Goal: Information Seeking & Learning: Learn about a topic

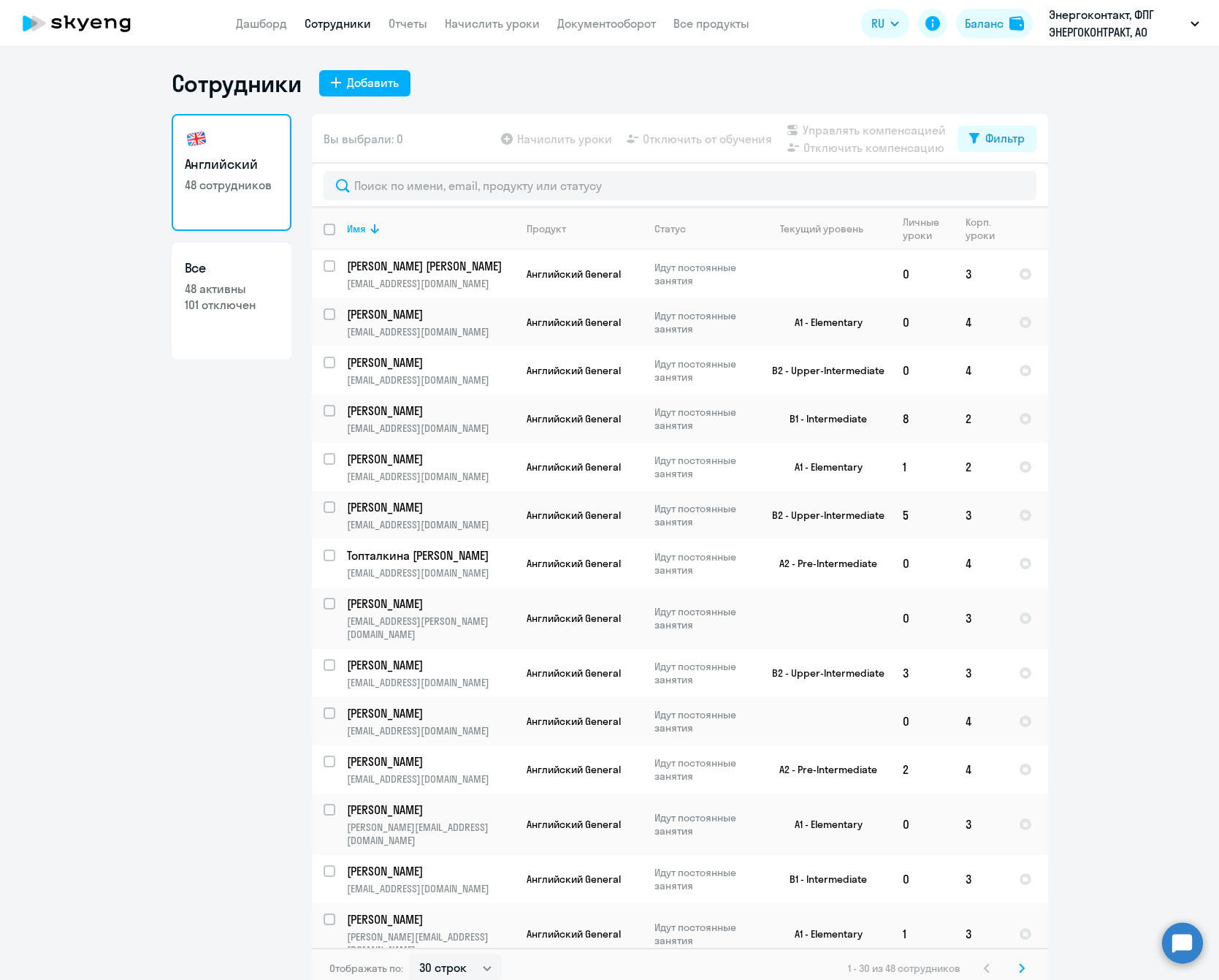
select select "30"
click at [270, 17] on link "Дашборд" at bounding box center [261, 23] width 51 height 15
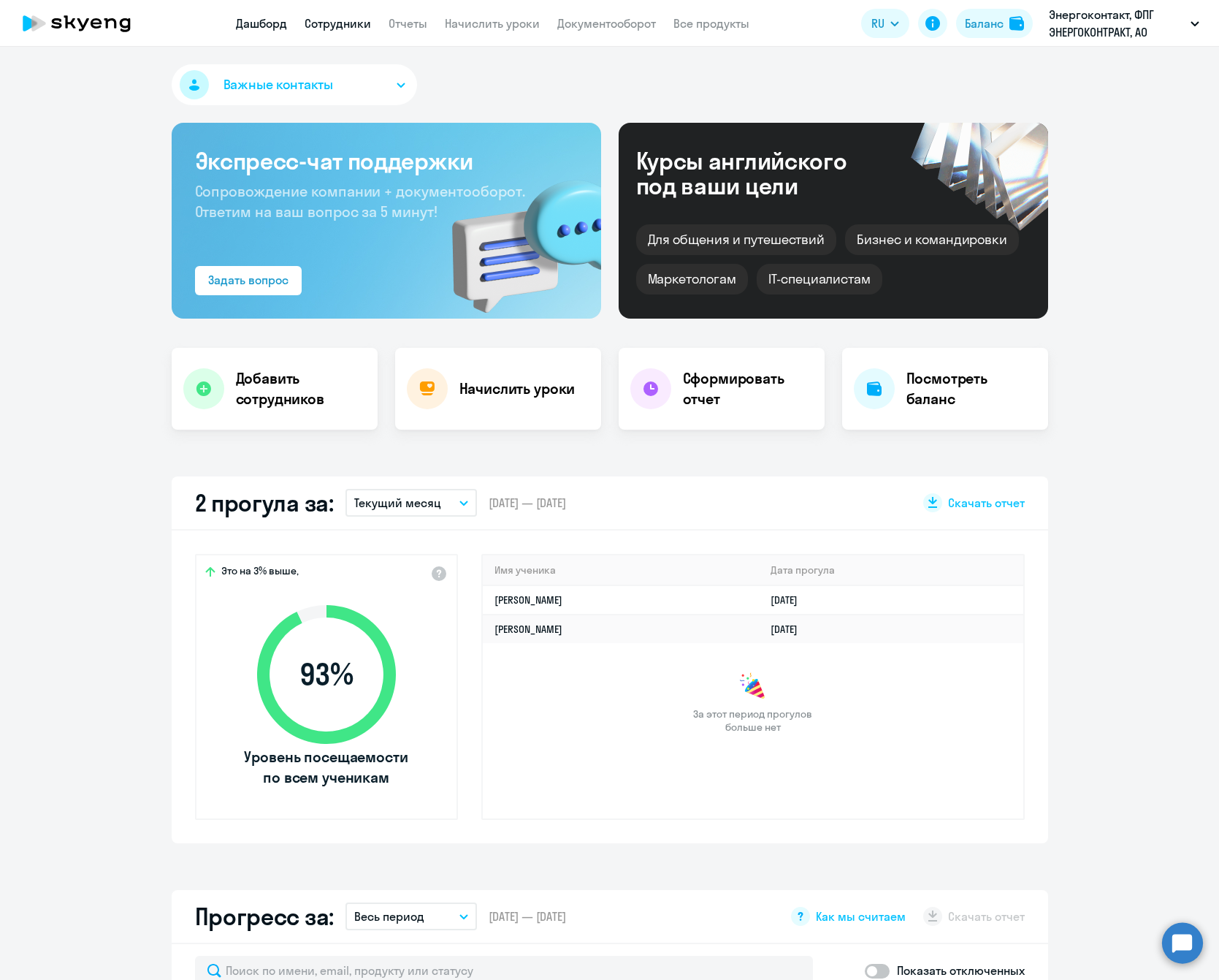
click at [345, 23] on link "Сотрудники" at bounding box center [338, 23] width 67 height 15
select select "30"
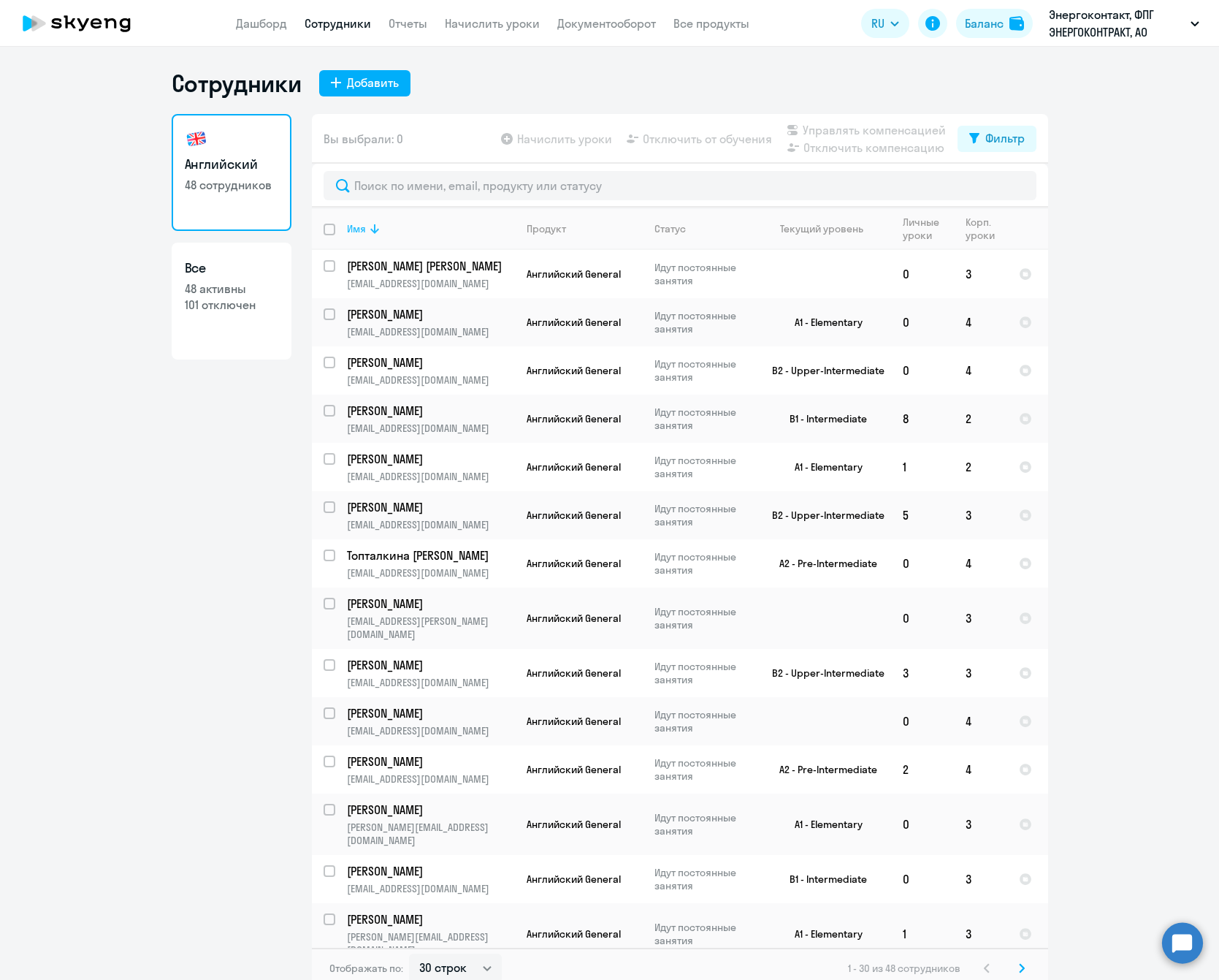
click at [374, 230] on icon at bounding box center [375, 229] width 9 height 10
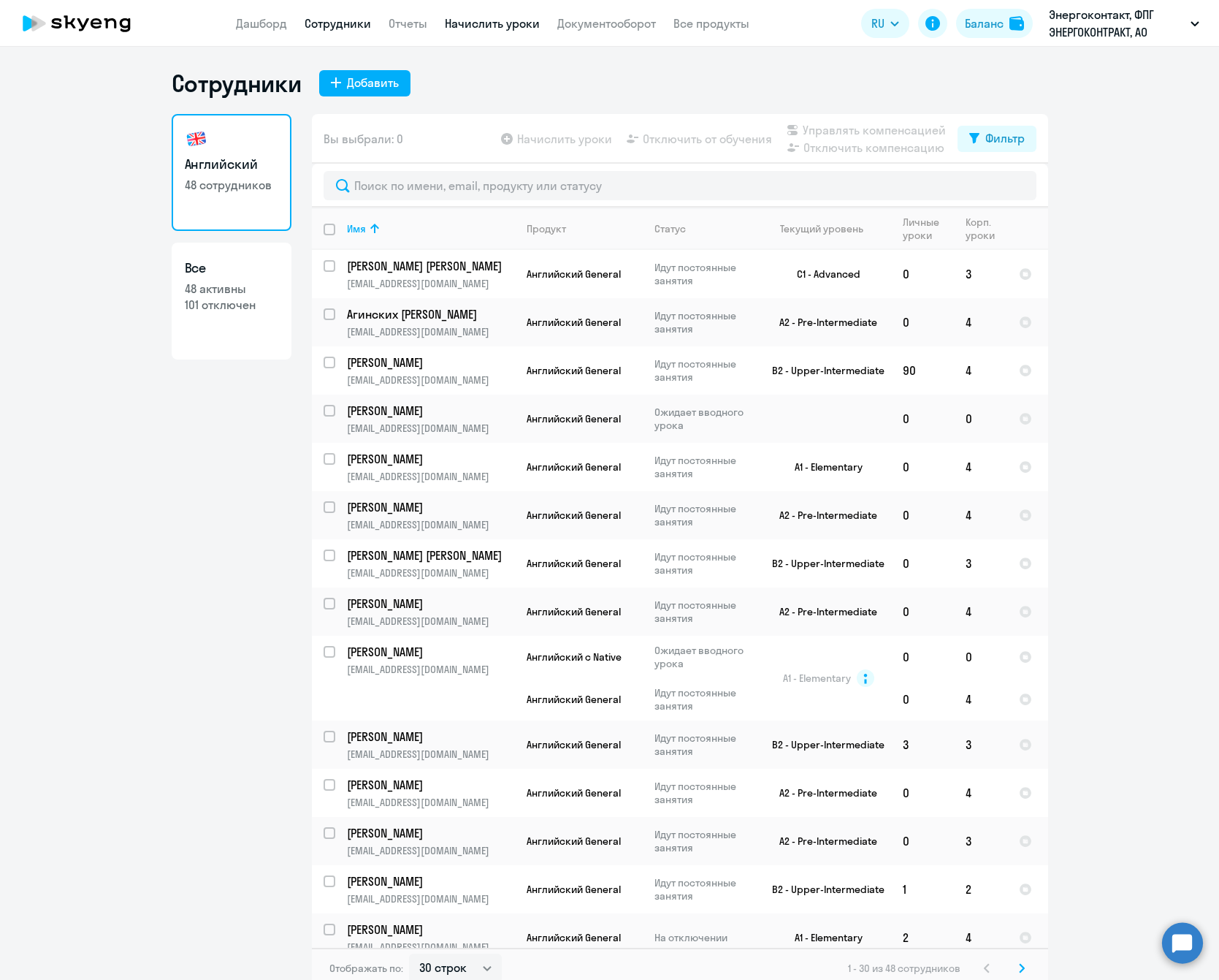
click at [461, 20] on link "Начислить уроки" at bounding box center [492, 23] width 95 height 15
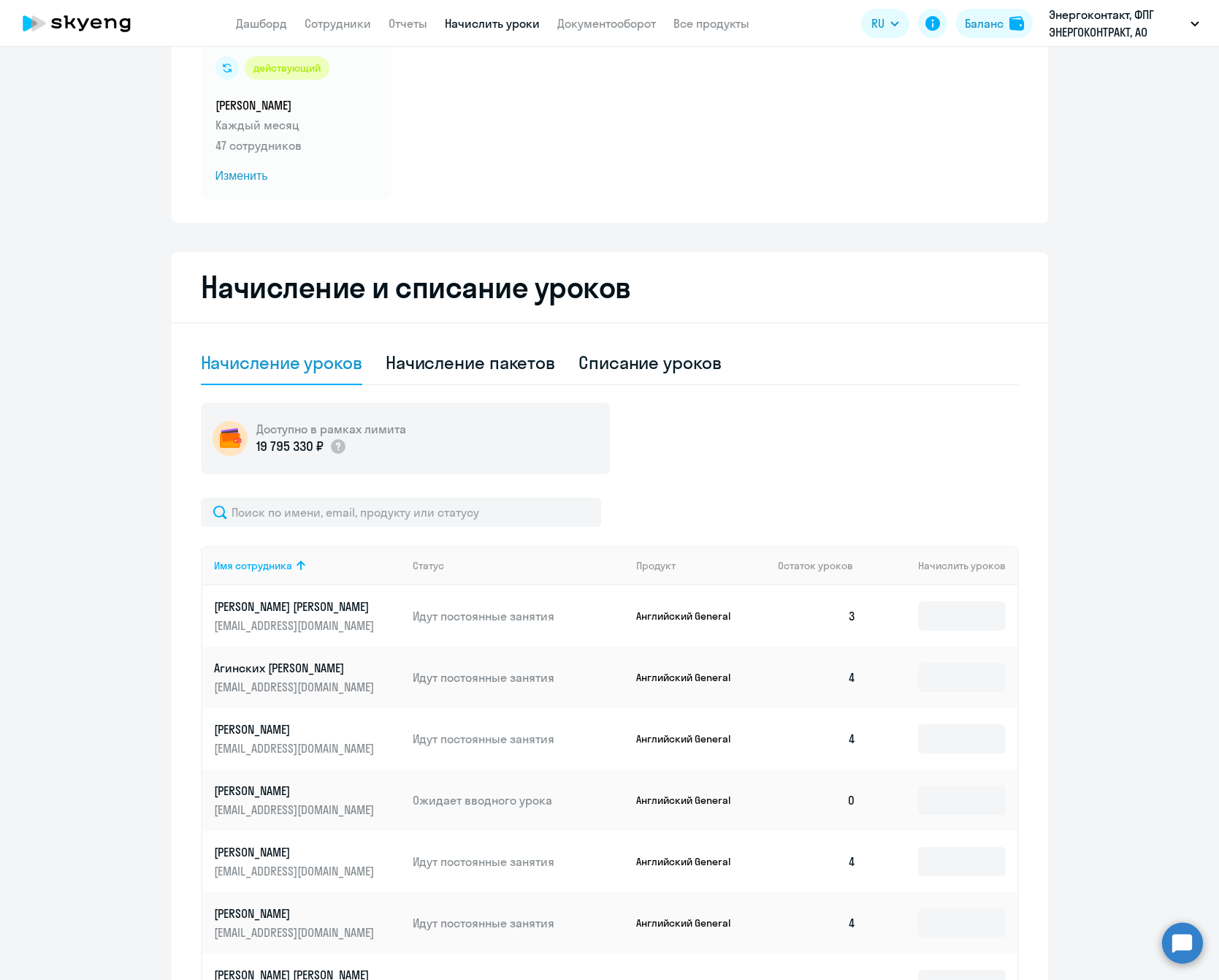
scroll to position [366, 0]
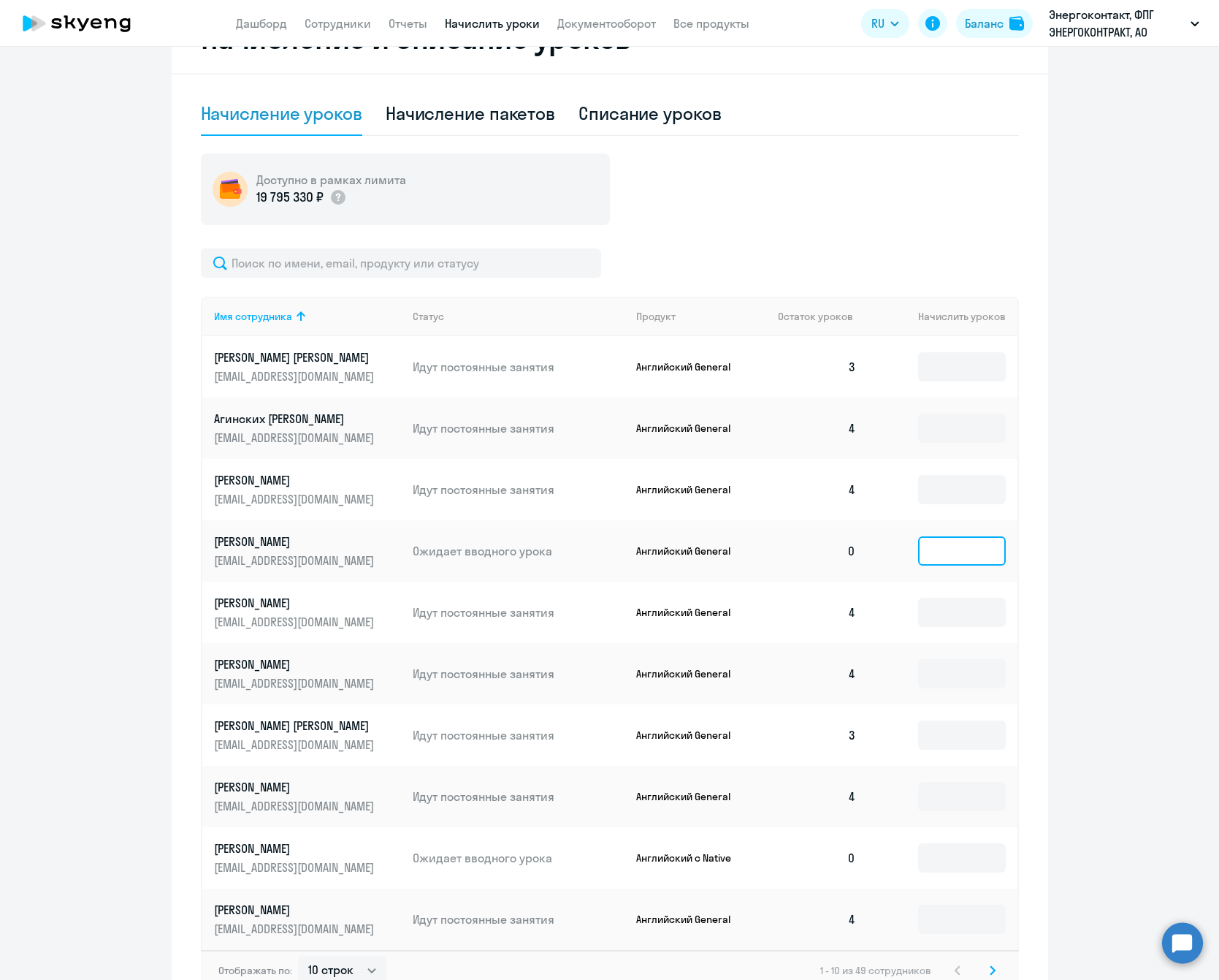
click at [962, 551] on input at bounding box center [961, 551] width 87 height 29
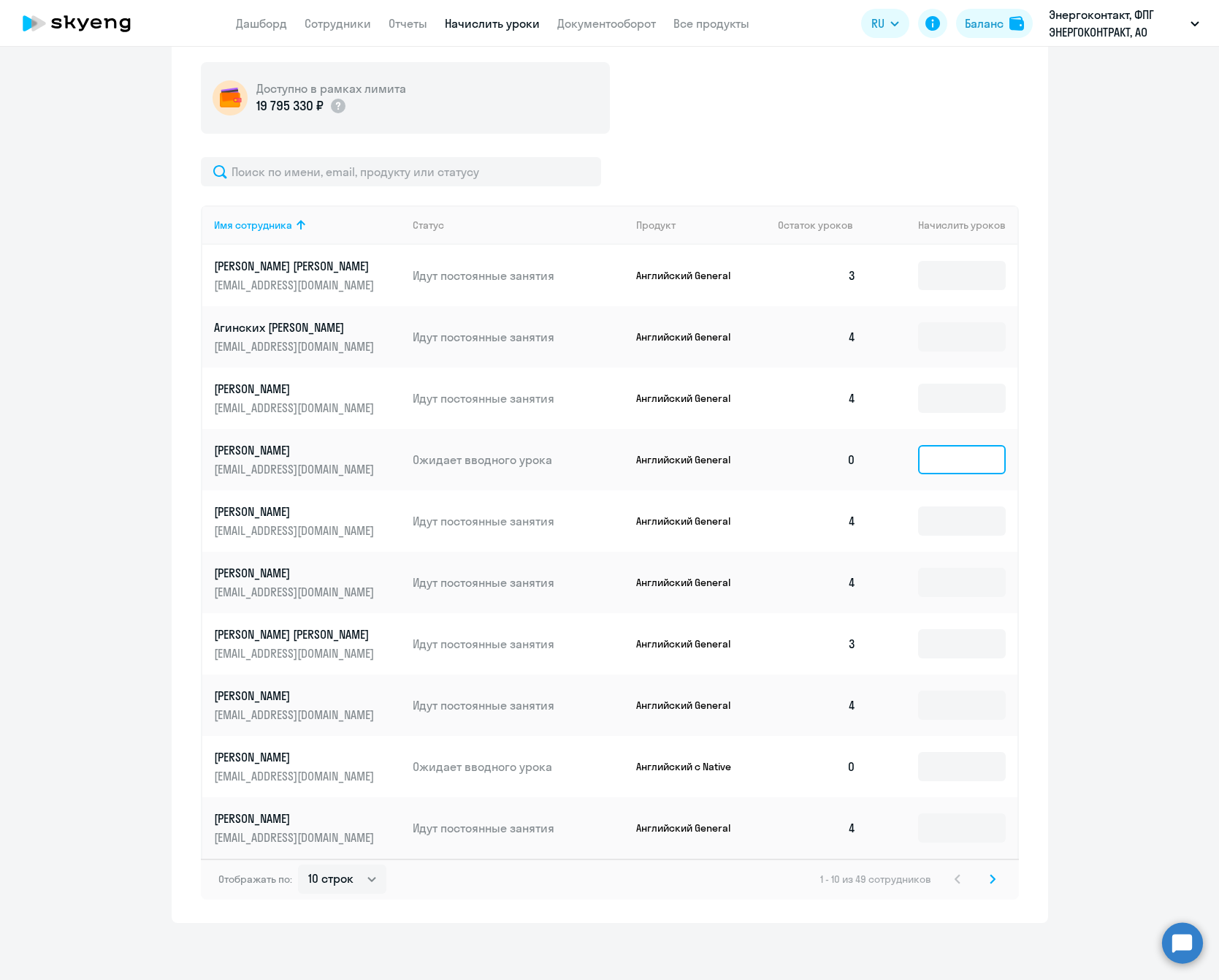
scroll to position [458, 0]
click at [364, 871] on select "10 строк 30 строк 50 строк" at bounding box center [342, 877] width 88 height 29
select select "50"
click at [298, 863] on select "10 строк 30 строк 50 строк" at bounding box center [342, 877] width 88 height 29
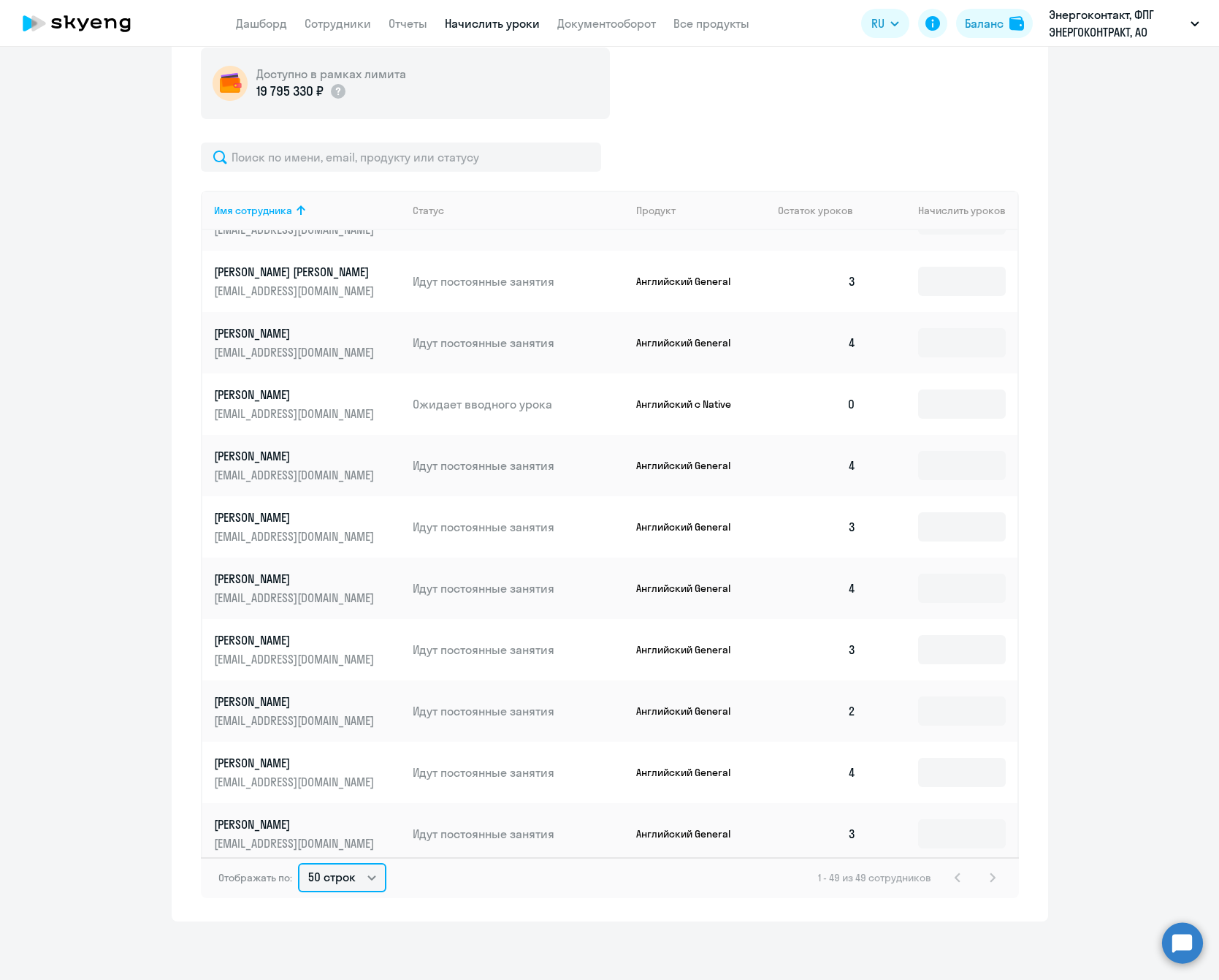
scroll to position [331, 0]
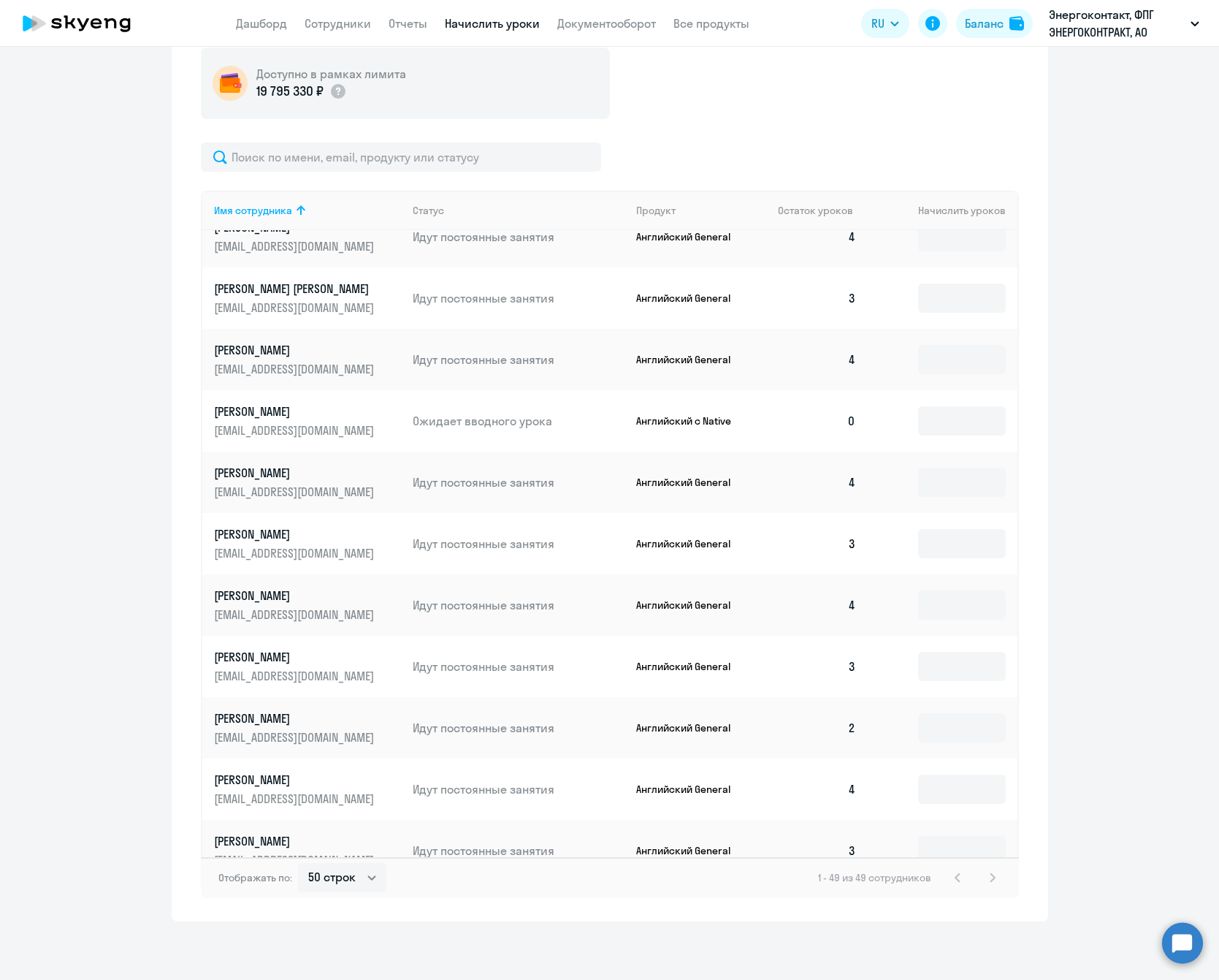
click at [323, 412] on p "[PERSON_NAME]" at bounding box center [296, 411] width 164 height 16
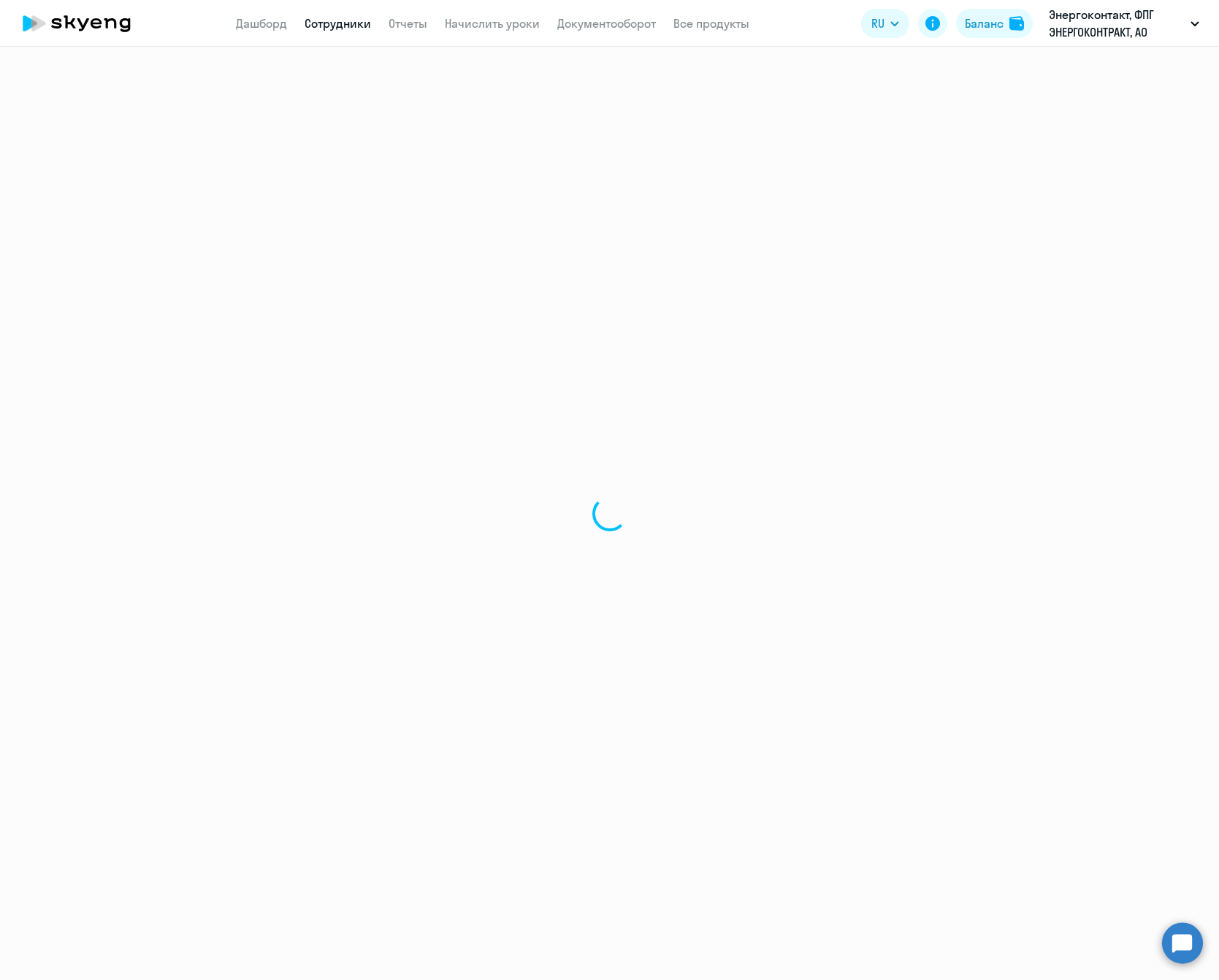
select select "english"
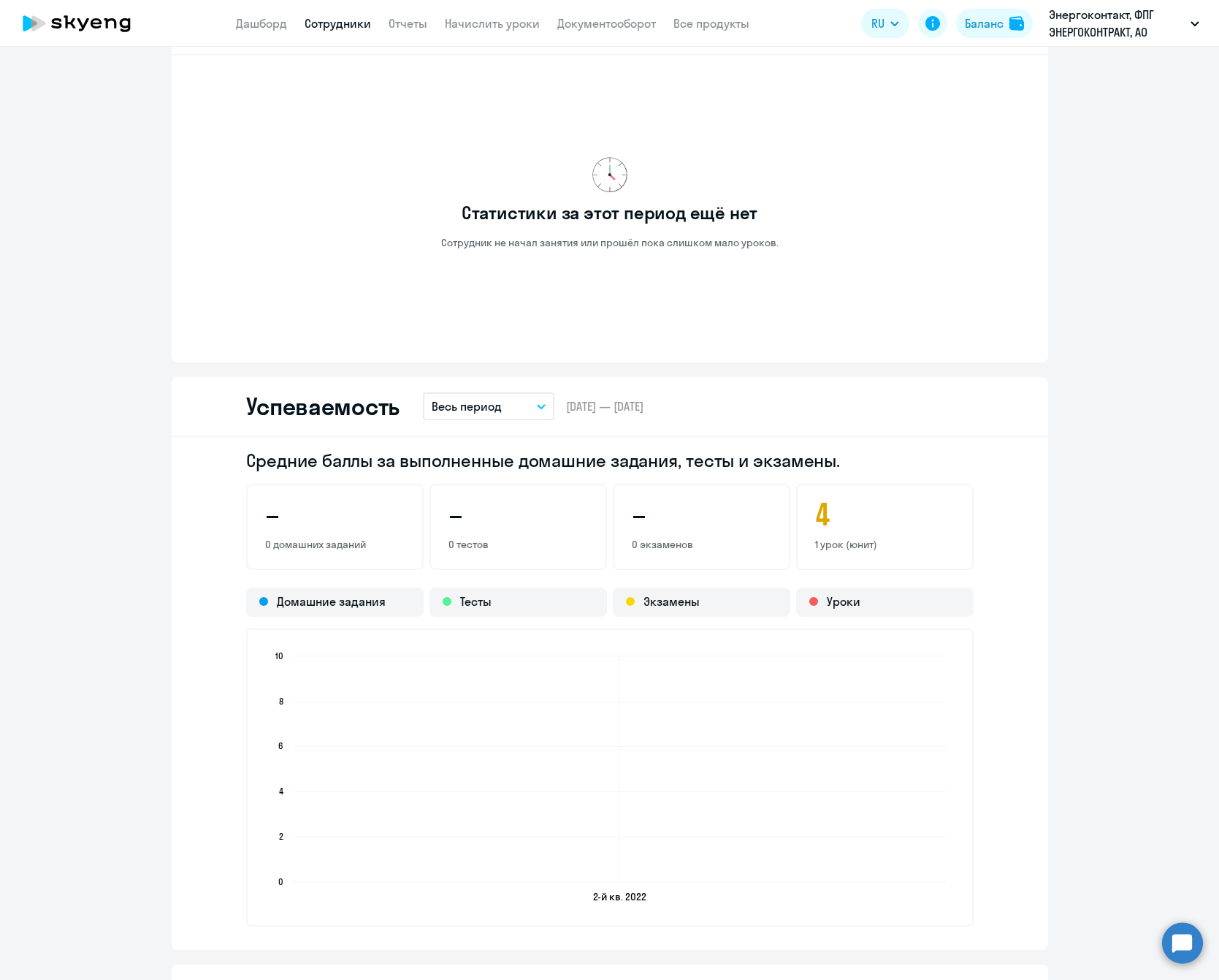
scroll to position [876, 0]
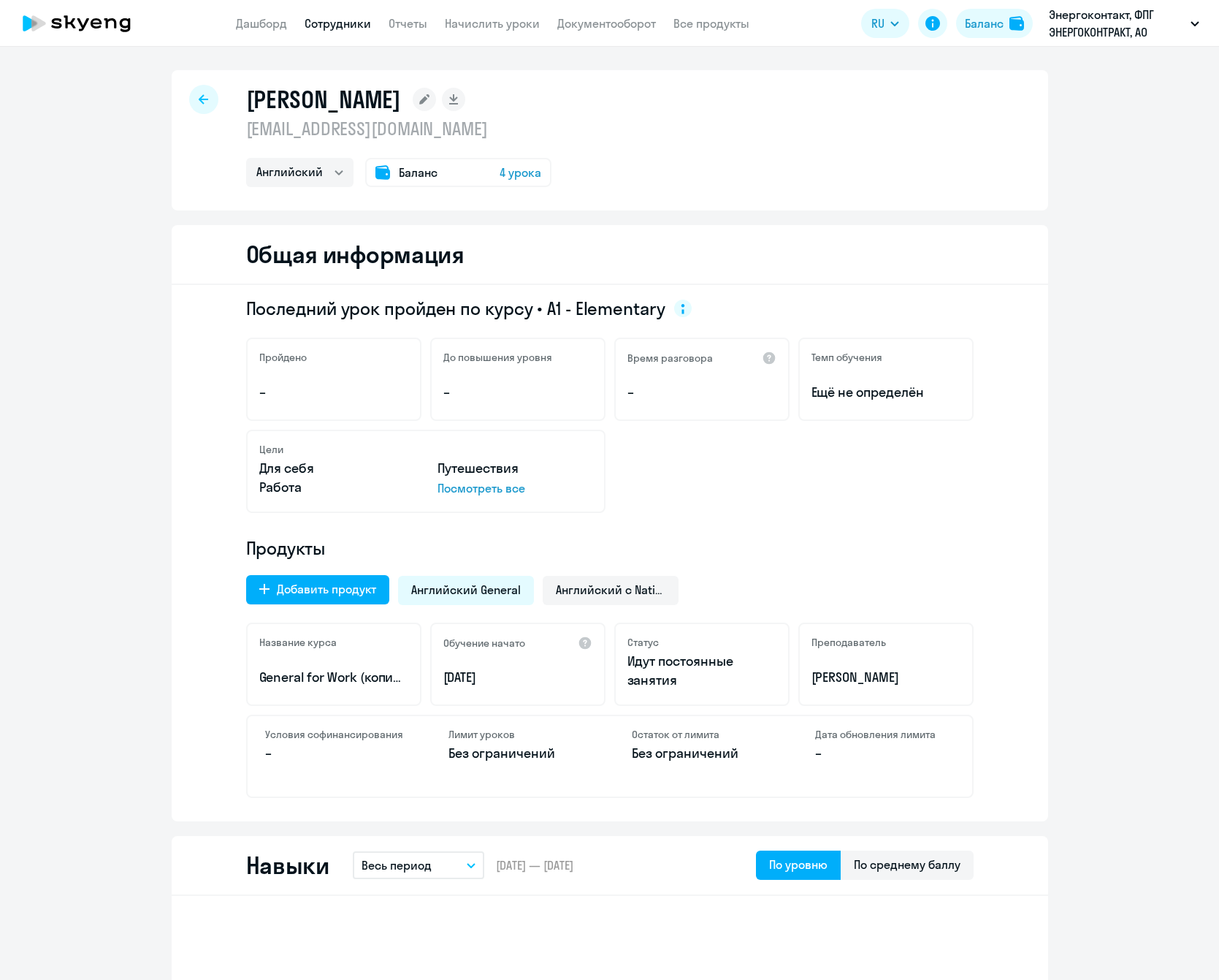
select select "english"
